Goal: Find contact information: Find contact information

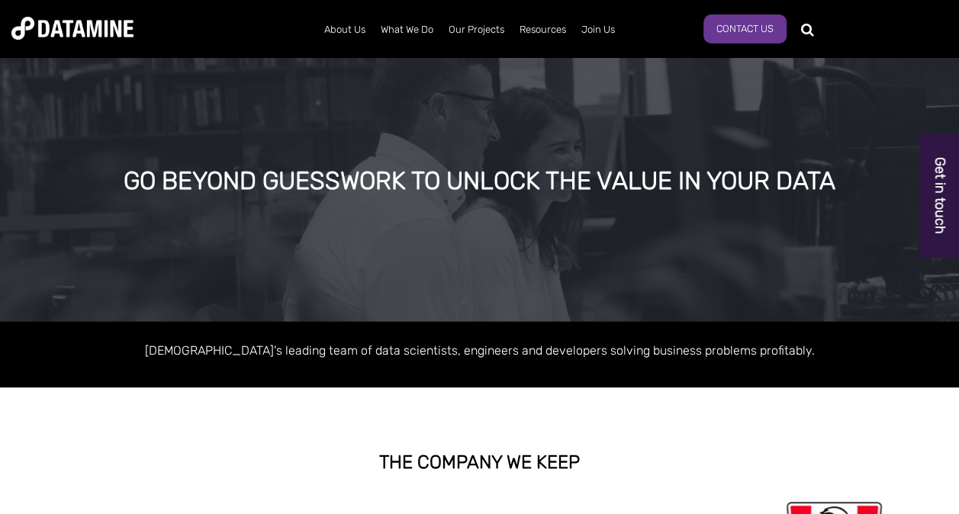
click at [935, 207] on link "Get in touch" at bounding box center [939, 195] width 39 height 123
